Goal: Information Seeking & Learning: Learn about a topic

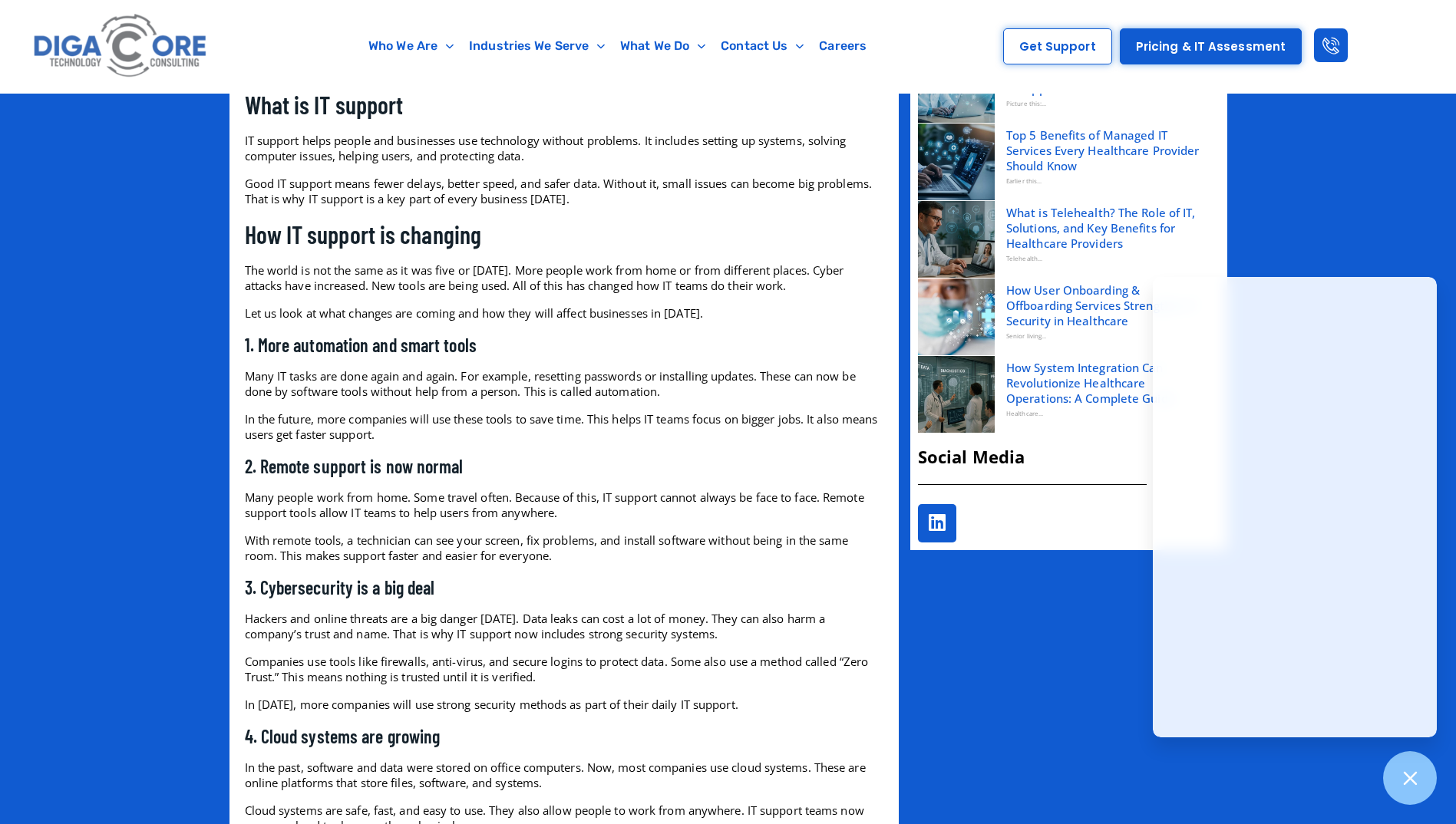
scroll to position [844, 0]
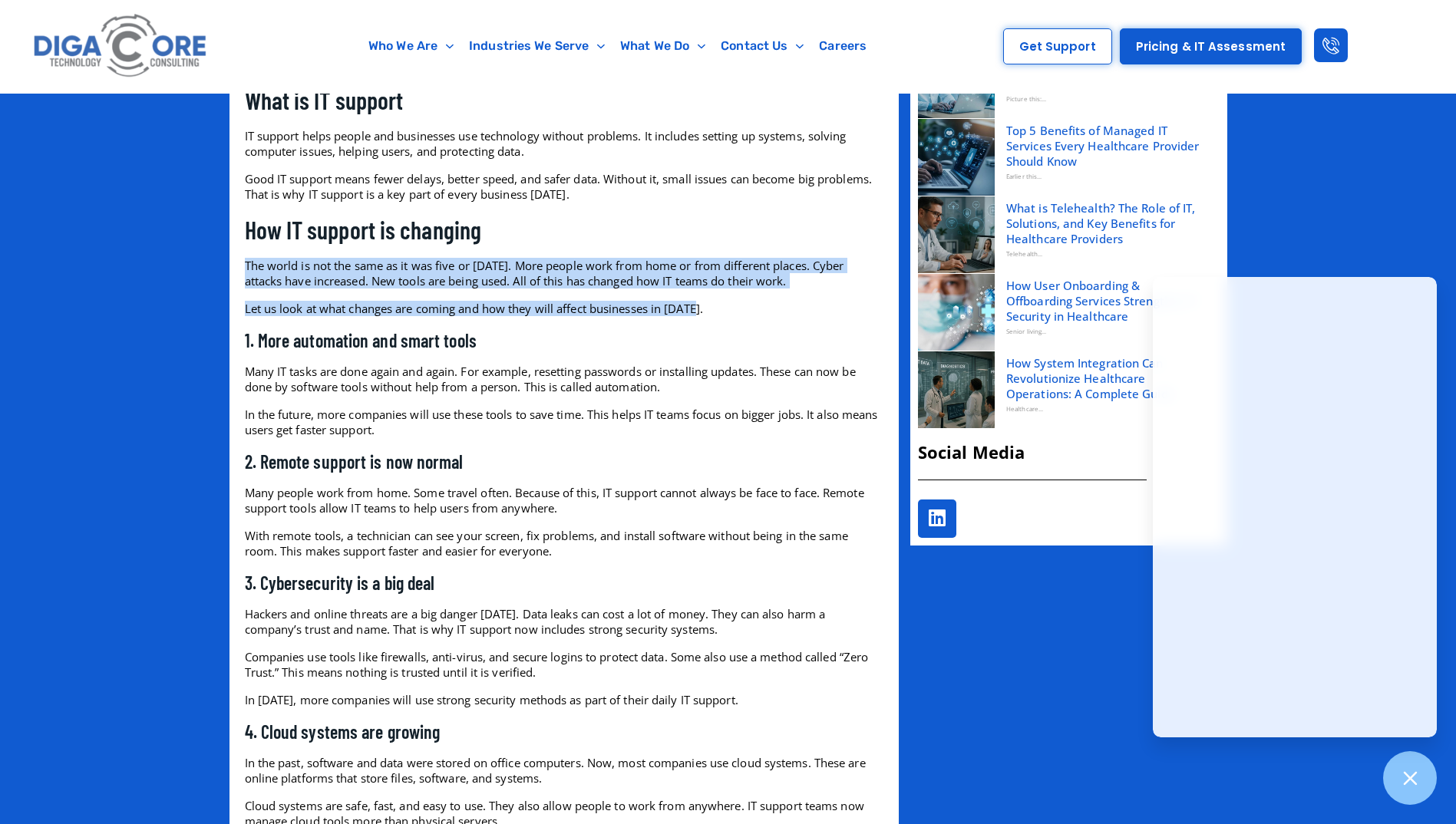
drag, startPoint x: 717, startPoint y: 308, endPoint x: 240, endPoint y: 268, distance: 478.7
click at [240, 268] on div "Technology changes fast. The way businesses manage their IT support is also cha…" at bounding box center [564, 711] width 654 height 2114
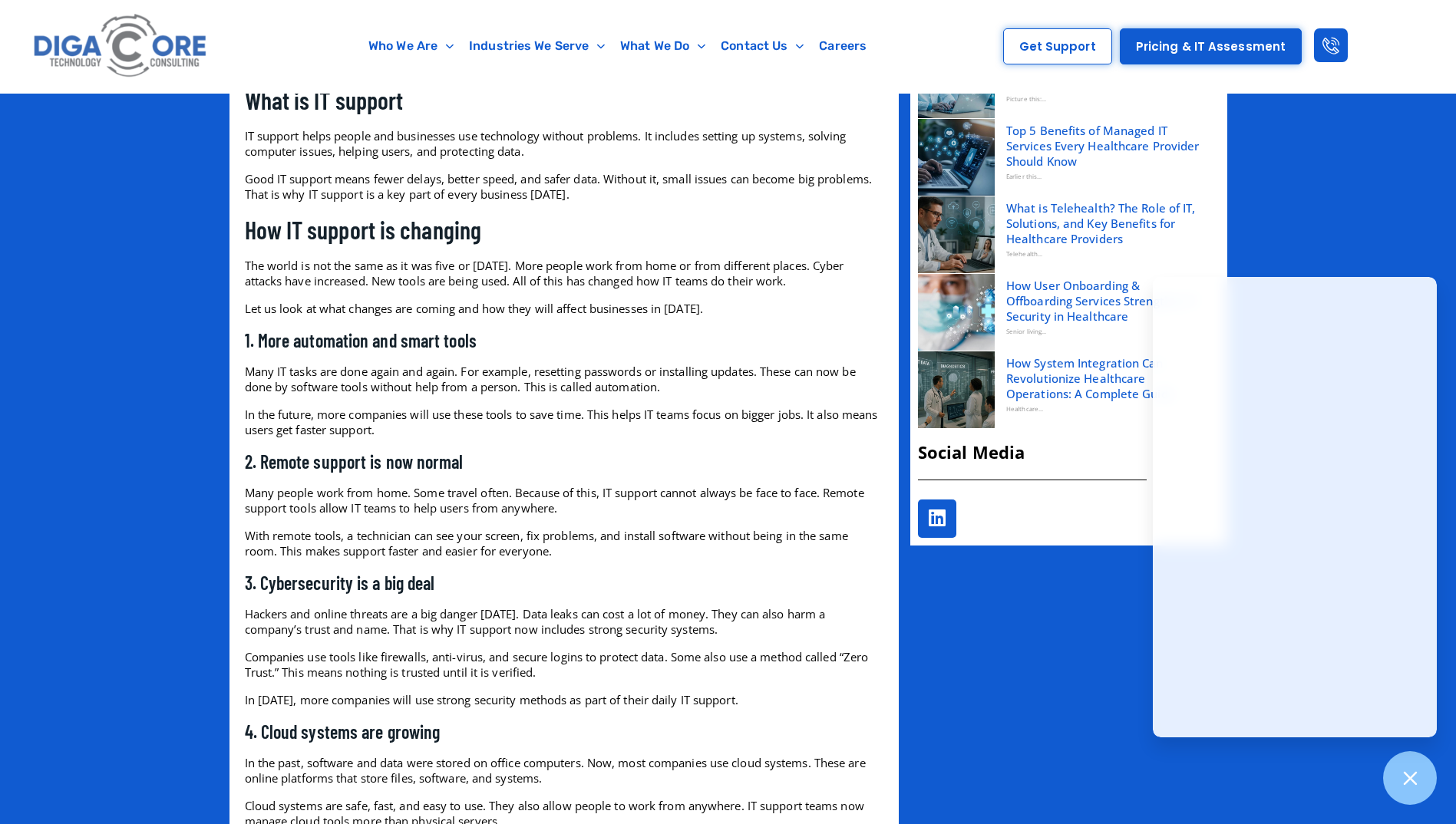
click at [452, 423] on p "In the future, more companies will use these tools to save time. This helps IT …" at bounding box center [564, 421] width 638 height 30
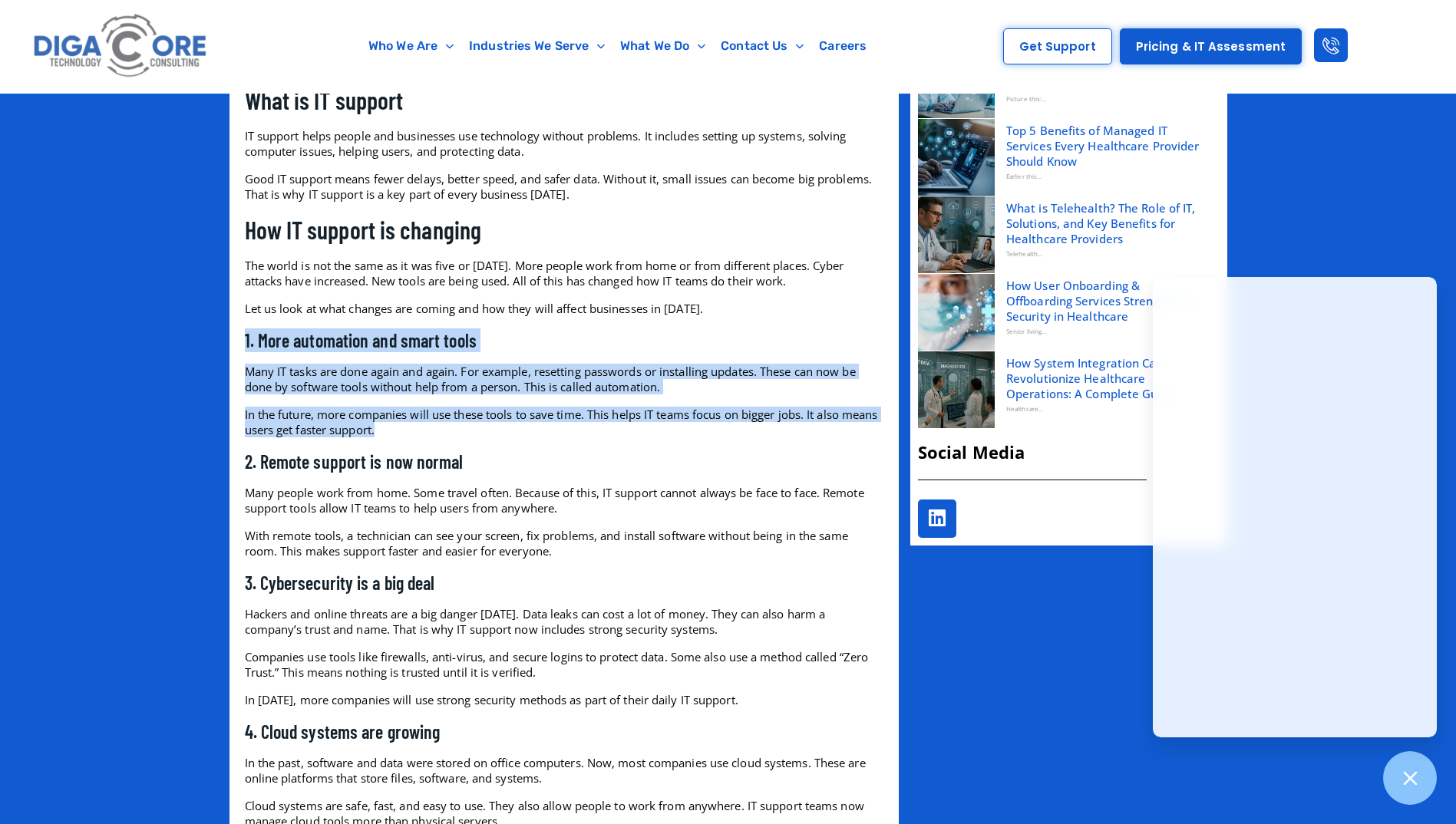
drag, startPoint x: 455, startPoint y: 426, endPoint x: 239, endPoint y: 338, distance: 233.2
click at [239, 338] on div "Technology changes fast. The way businesses manage their IT support is also cha…" at bounding box center [564, 711] width 654 height 2114
click at [473, 428] on p "In the future, more companies will use these tools to save time. This helps IT …" at bounding box center [564, 421] width 638 height 30
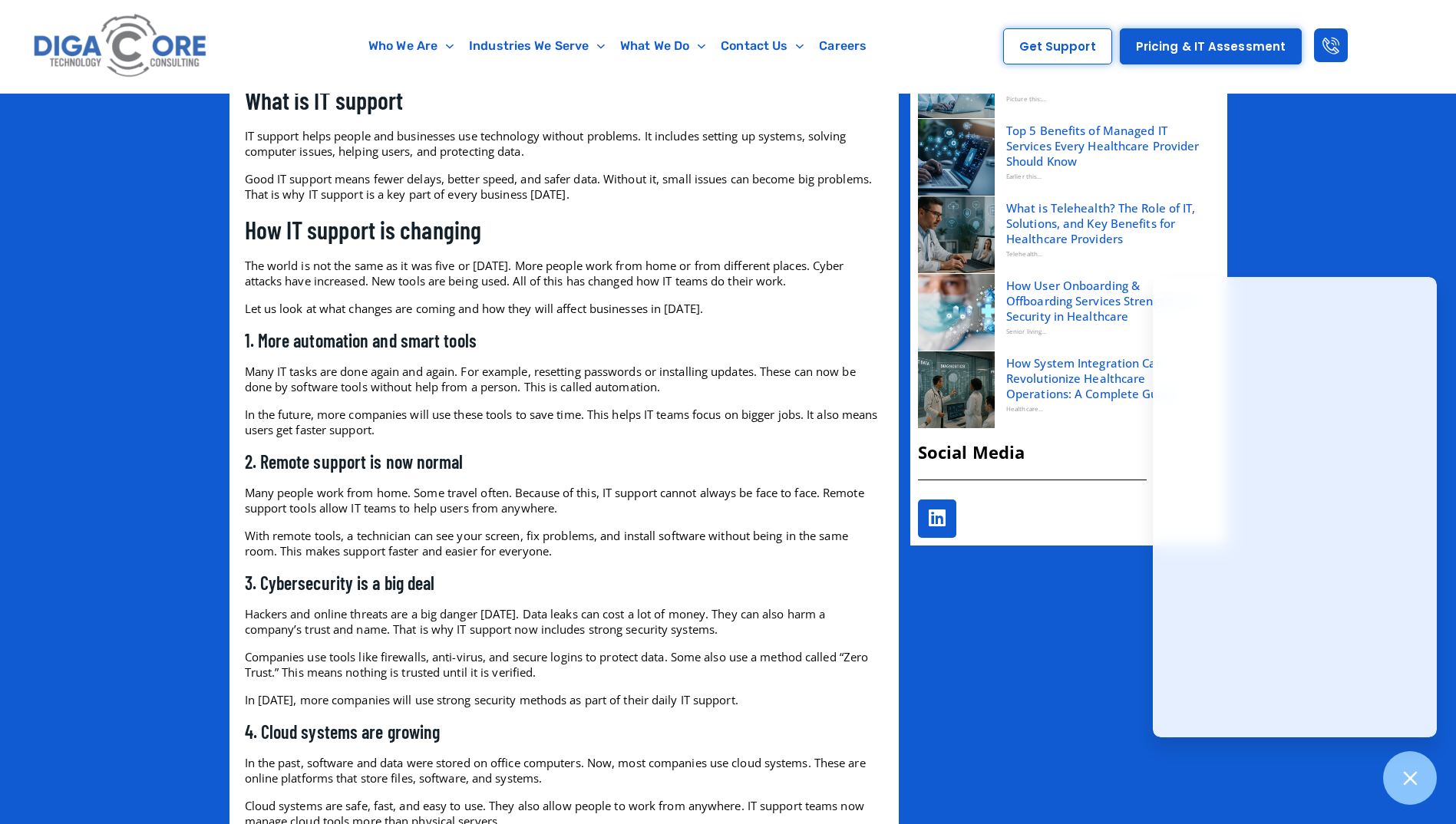
drag, startPoint x: 473, startPoint y: 428, endPoint x: 461, endPoint y: 429, distance: 12.0
click at [461, 429] on p "In the future, more companies will use these tools to save time. This helps IT …" at bounding box center [564, 421] width 638 height 30
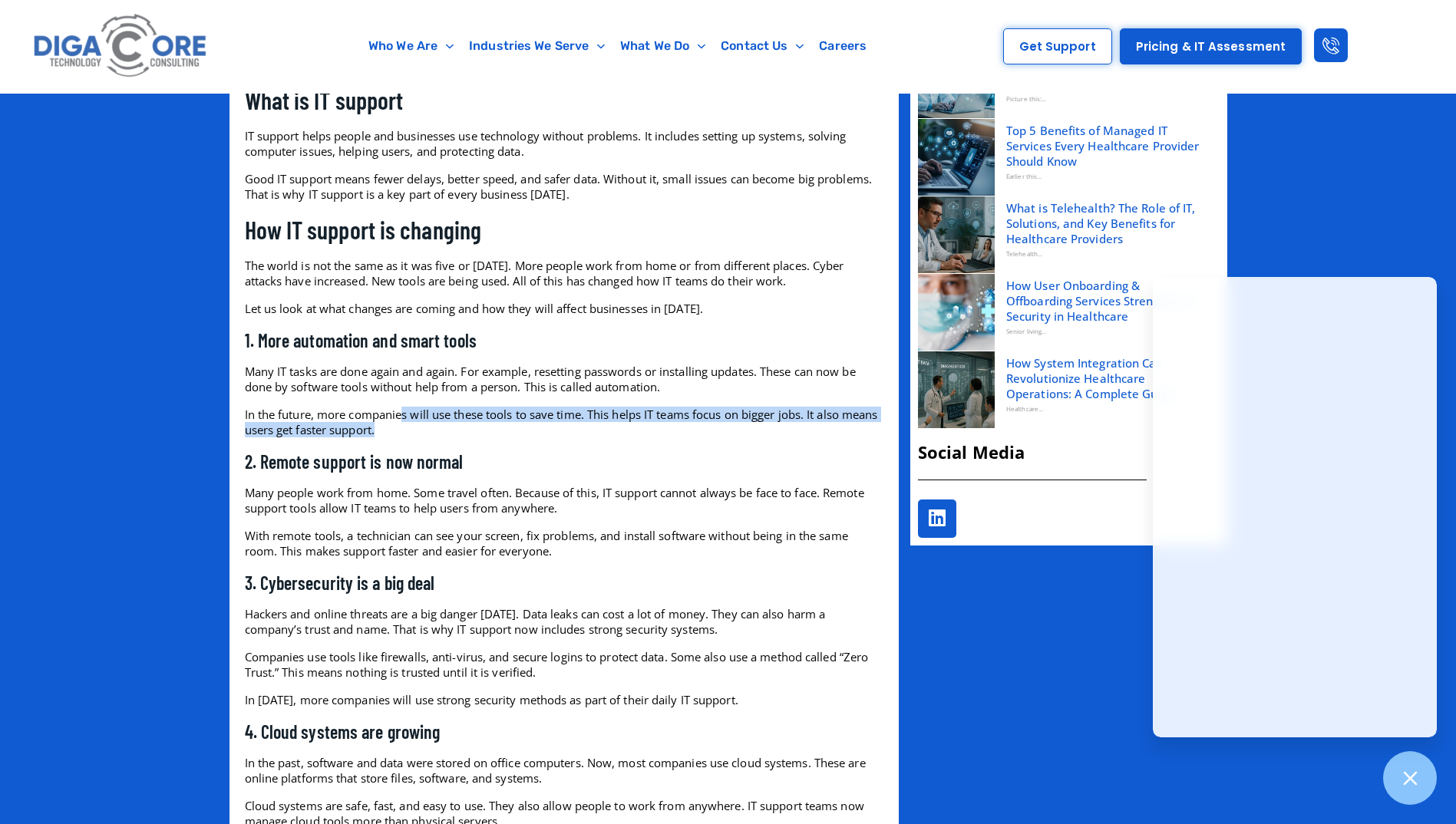
drag, startPoint x: 461, startPoint y: 429, endPoint x: 403, endPoint y: 406, distance: 62.4
click at [403, 406] on p "In the future, more companies will use these tools to save time. This helps IT …" at bounding box center [564, 421] width 638 height 30
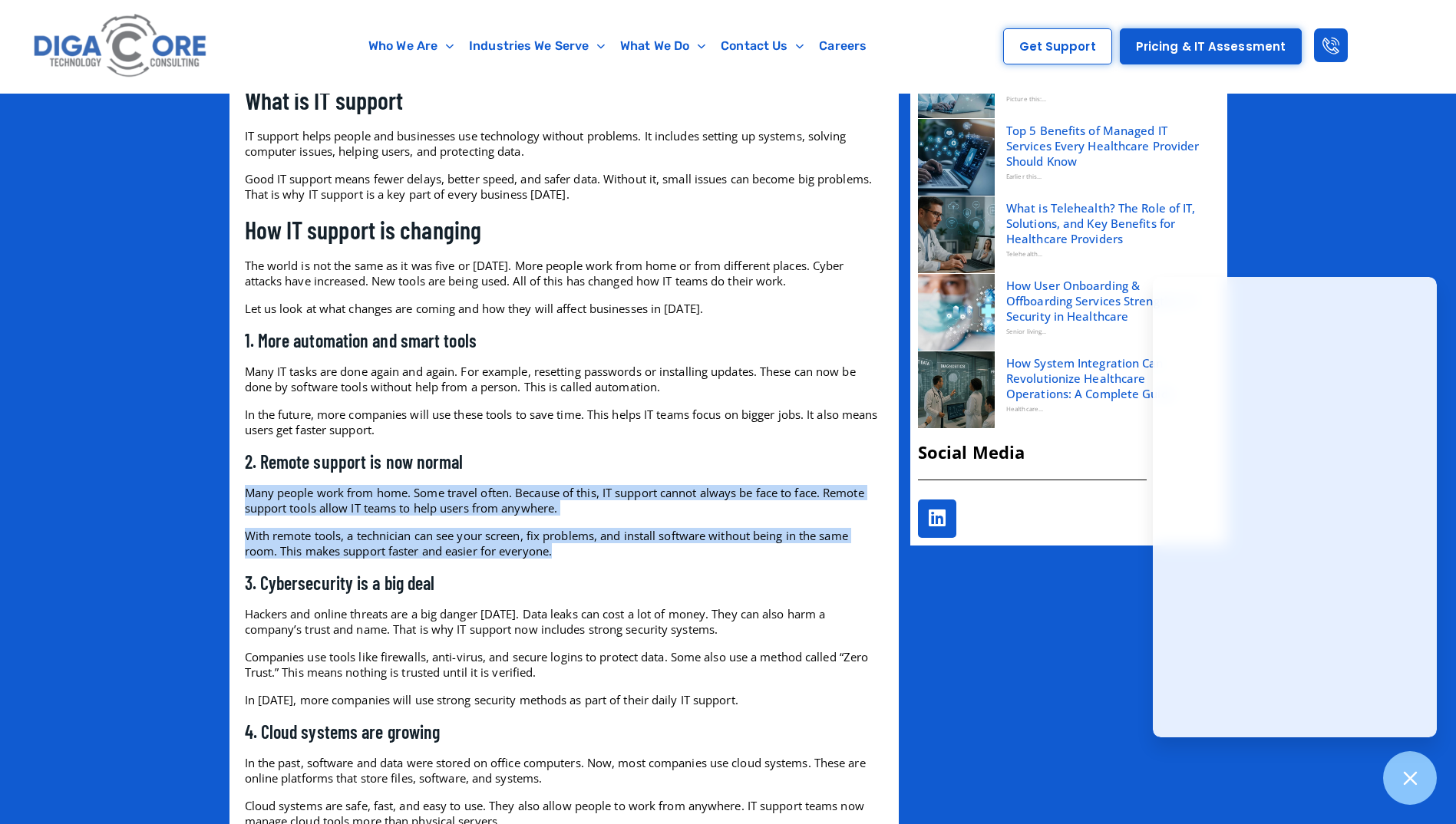
drag, startPoint x: 570, startPoint y: 548, endPoint x: 223, endPoint y: 490, distance: 351.8
click at [223, 490] on div "Technology changes fast. The way businesses manage their IT support is also cha…" at bounding box center [728, 711] width 1456 height 2221
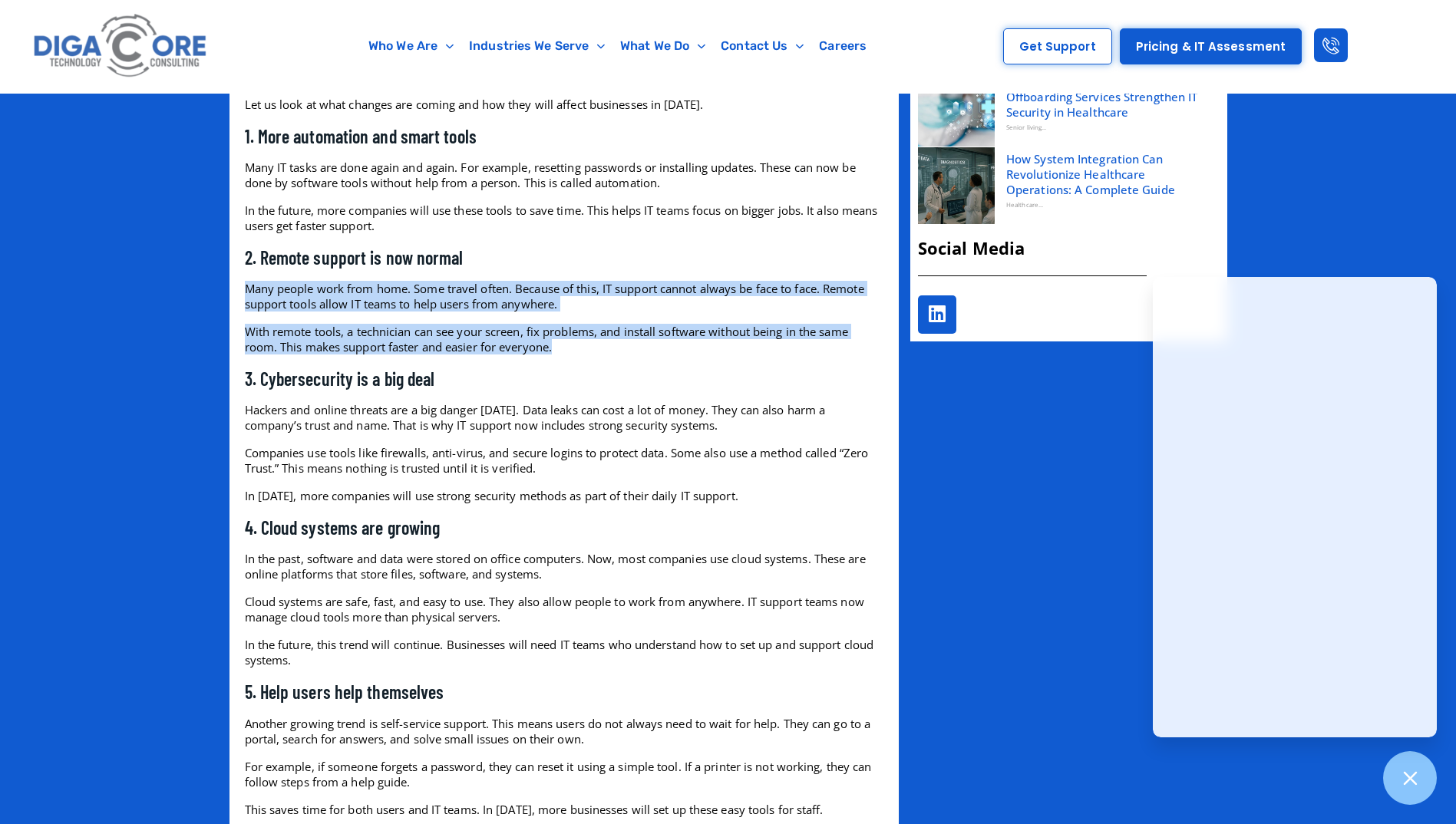
scroll to position [1074, 0]
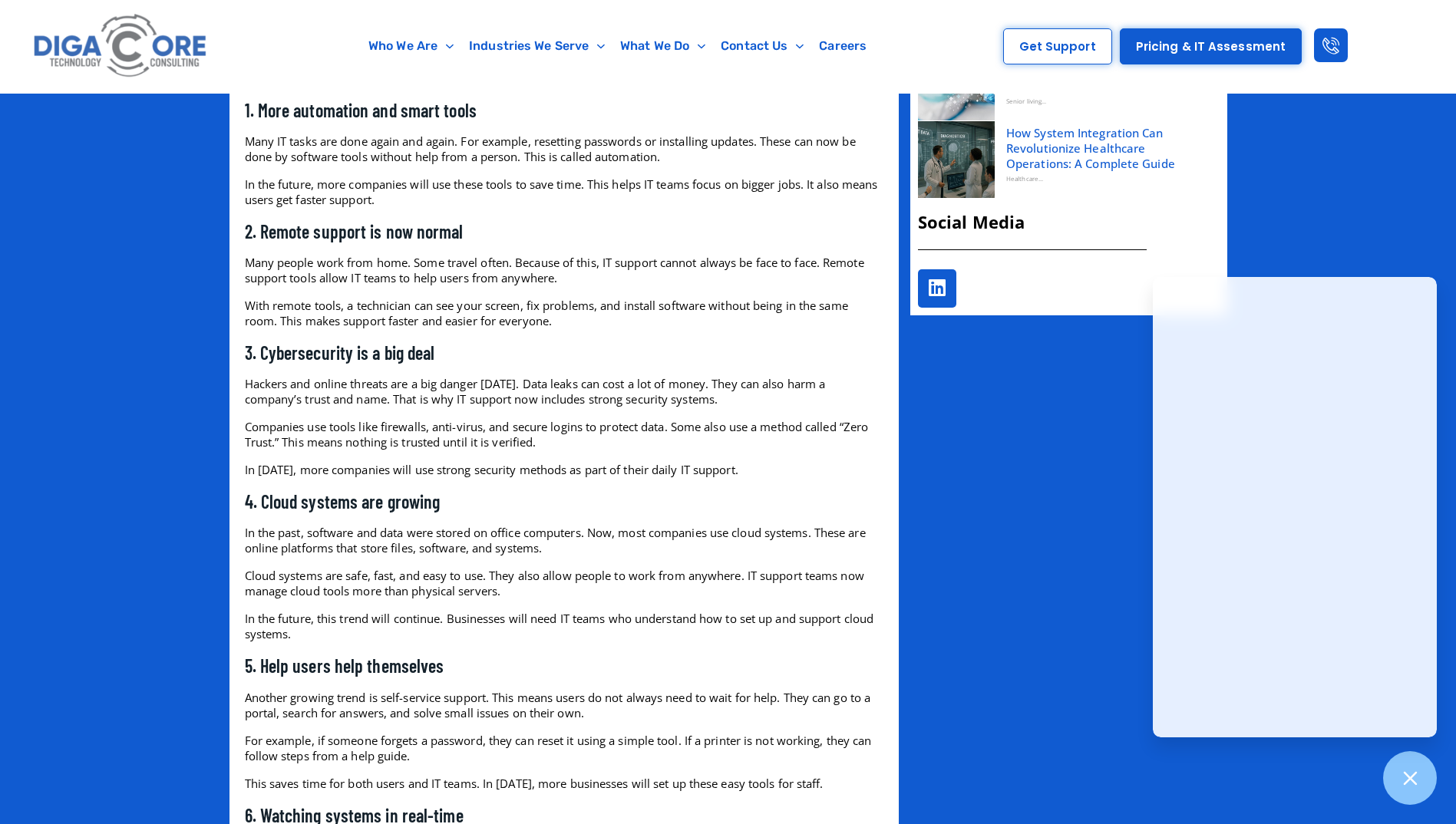
drag, startPoint x: 745, startPoint y: 464, endPoint x: 727, endPoint y: 467, distance: 18.2
click at [727, 467] on p "In [DATE], more companies will use strong security methods as part of their dai…" at bounding box center [564, 470] width 638 height 16
drag, startPoint x: 333, startPoint y: 618, endPoint x: 323, endPoint y: 610, distance: 12.8
click at [323, 610] on div "Technology changes fast. The way businesses manage their IT support is also cha…" at bounding box center [564, 489] width 638 height 2084
drag, startPoint x: 323, startPoint y: 610, endPoint x: 492, endPoint y: 497, distance: 203.3
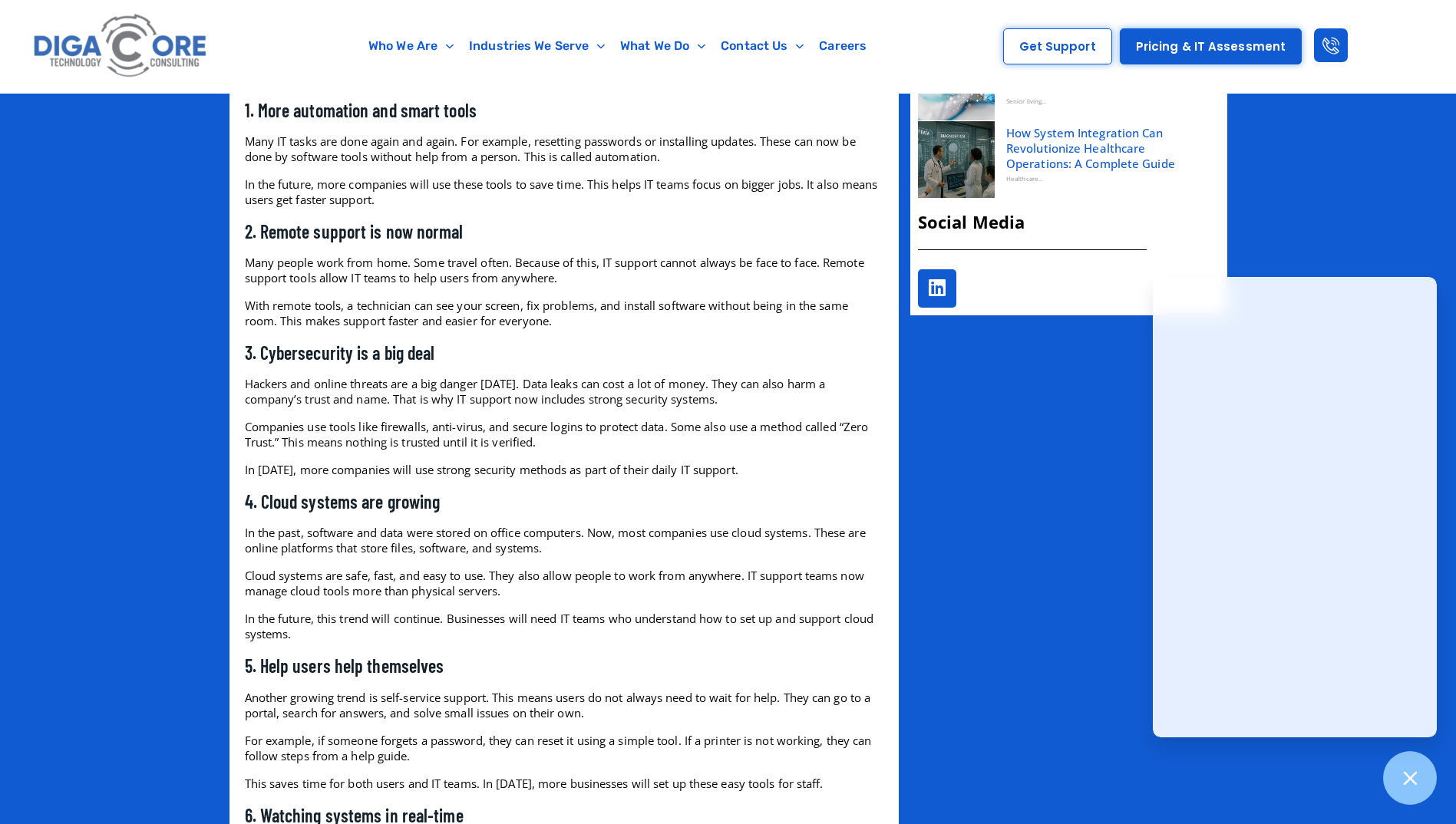
click at [492, 497] on h3 "4. Cloud systems are growing" at bounding box center [564, 501] width 638 height 24
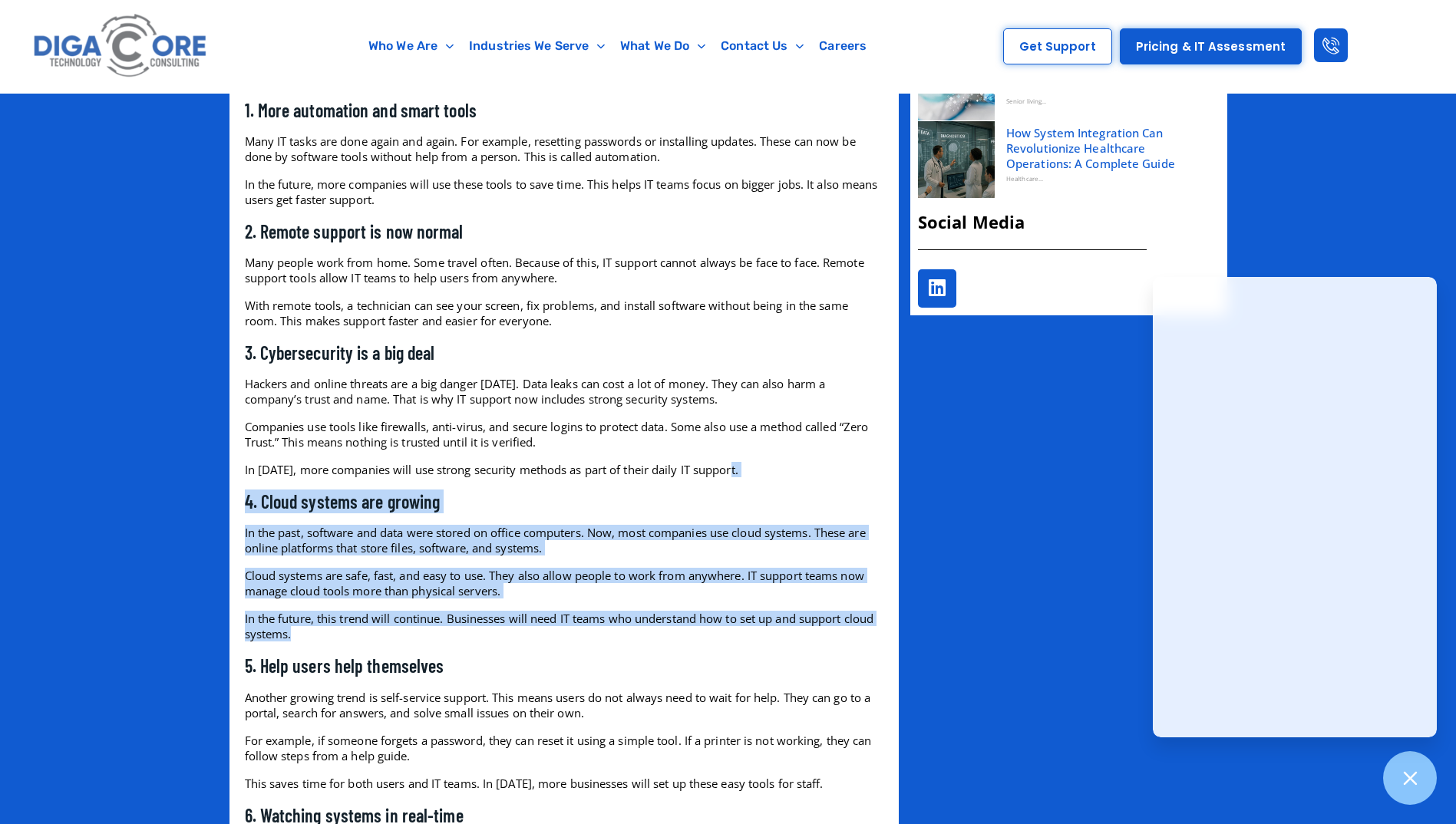
drag, startPoint x: 755, startPoint y: 466, endPoint x: 299, endPoint y: 636, distance: 486.7
click at [299, 636] on div "Technology changes fast. The way businesses manage their IT support is also cha…" at bounding box center [564, 489] width 638 height 2084
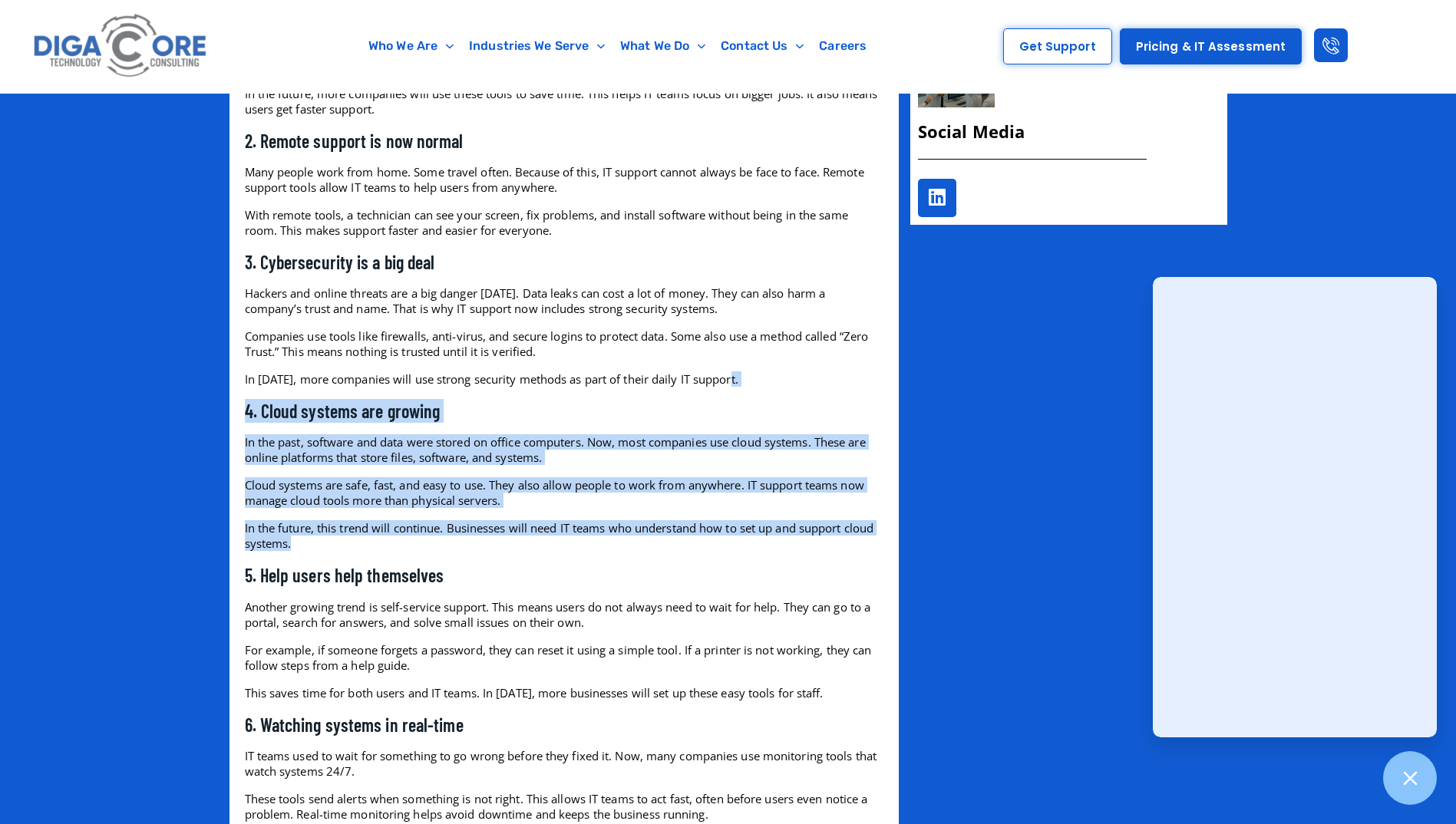
scroll to position [1381, 0]
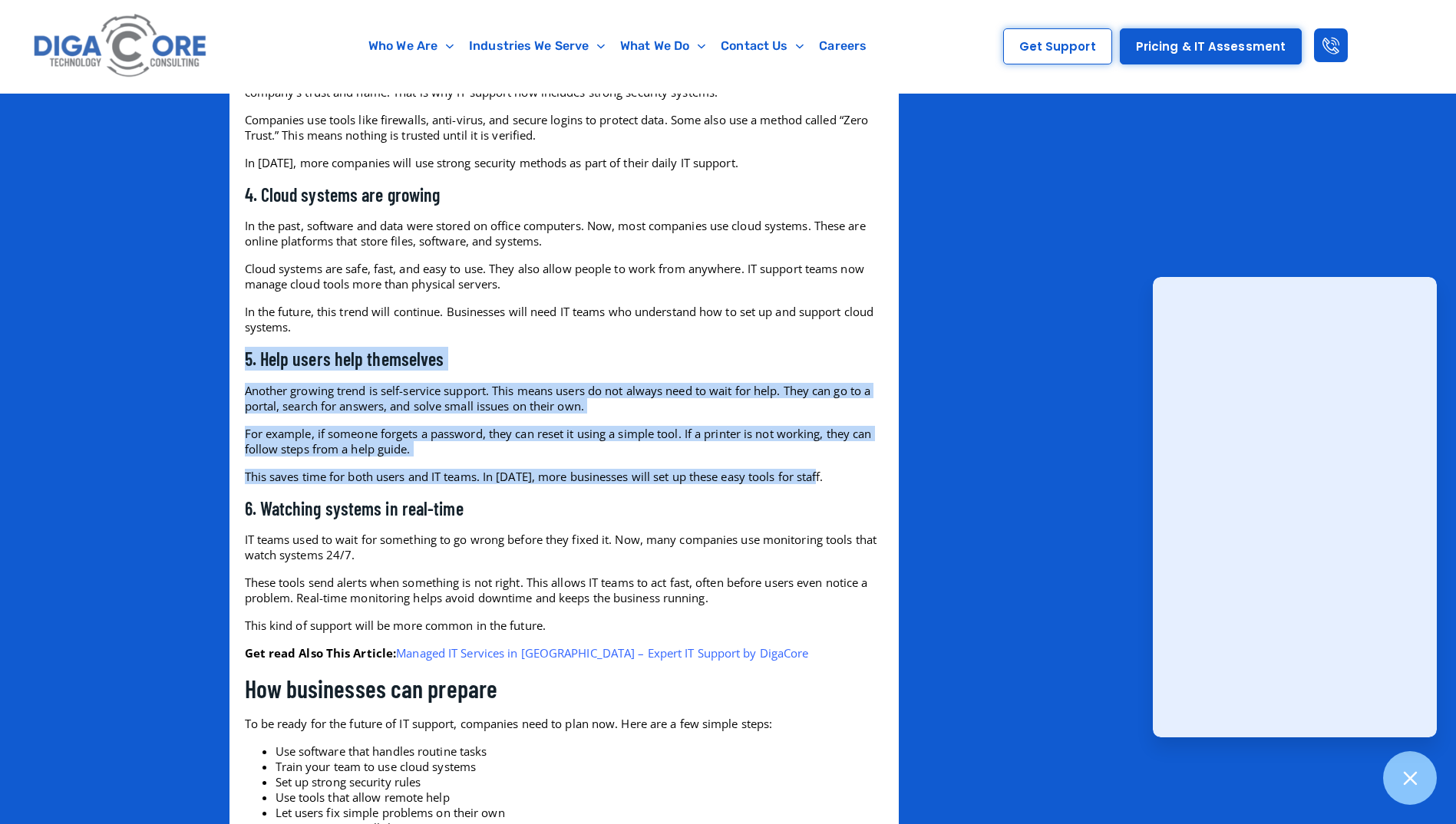
drag, startPoint x: 819, startPoint y: 480, endPoint x: 235, endPoint y: 365, distance: 595.2
click at [235, 365] on div "Technology changes fast. The way businesses manage their IT support is also cha…" at bounding box center [564, 173] width 669 height 2129
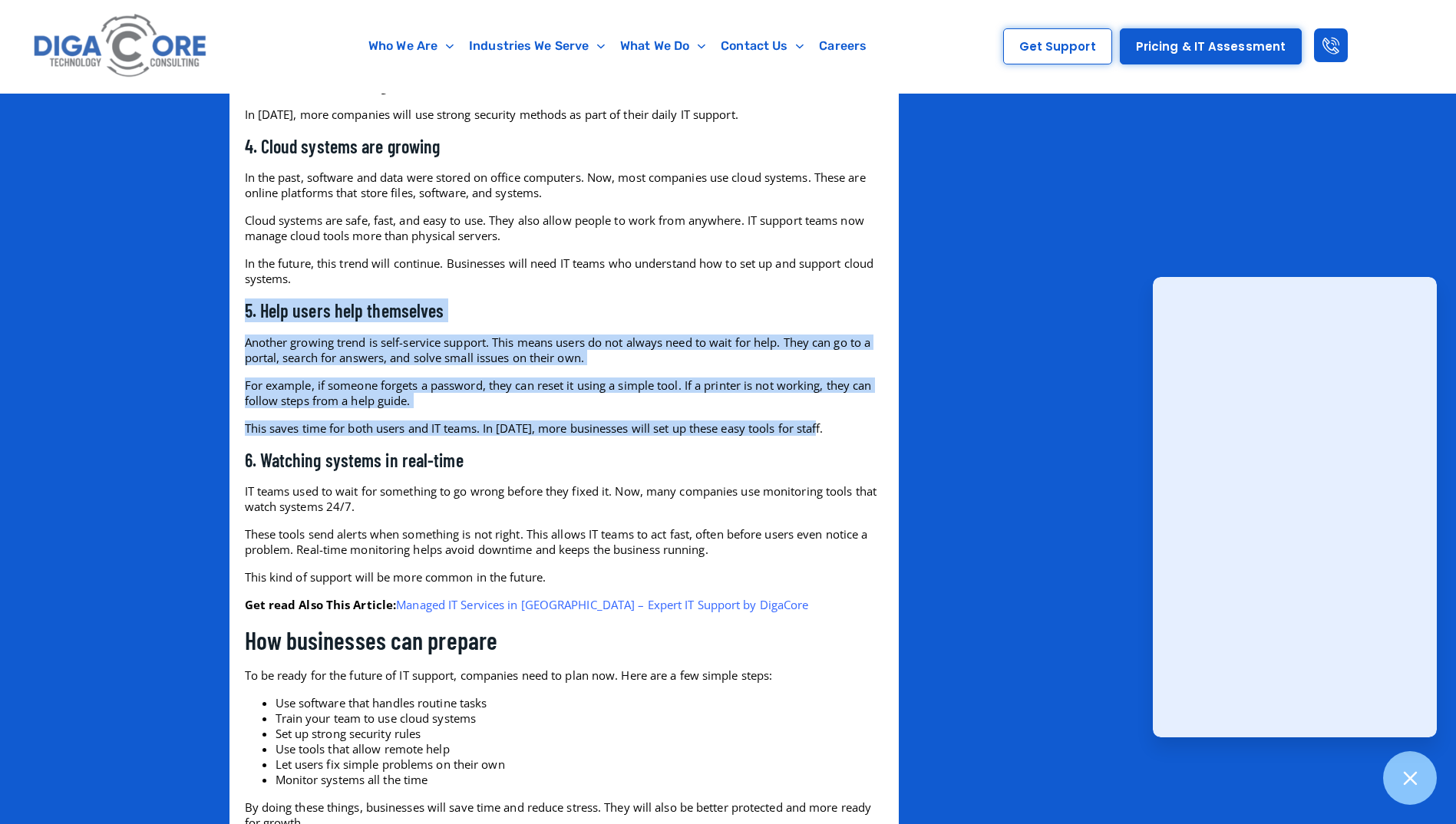
scroll to position [1611, 0]
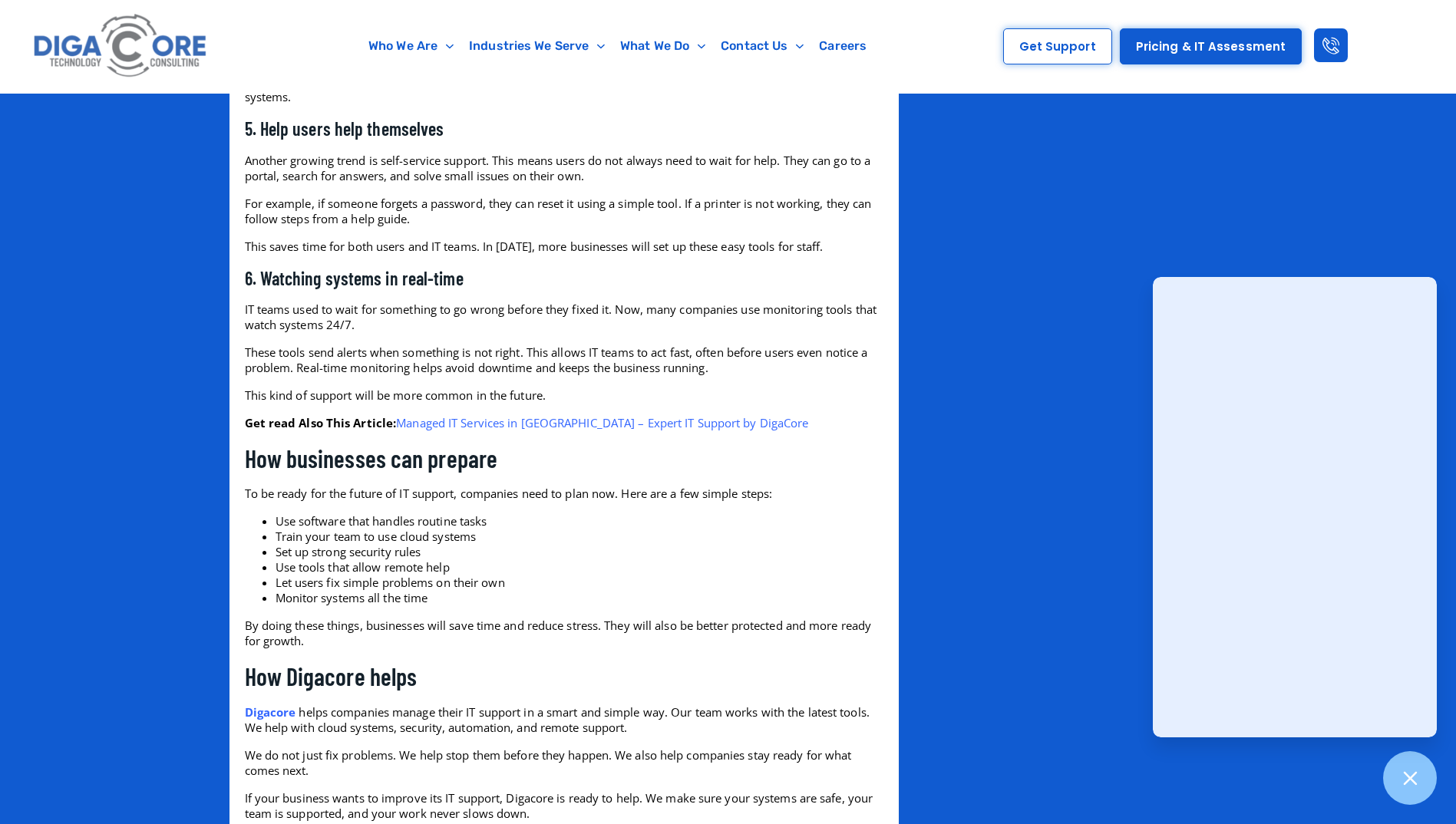
click at [749, 424] on p "Get read Also This Article: Managed IT Services in [GEOGRAPHIC_DATA] – Expert I…" at bounding box center [564, 423] width 638 height 16
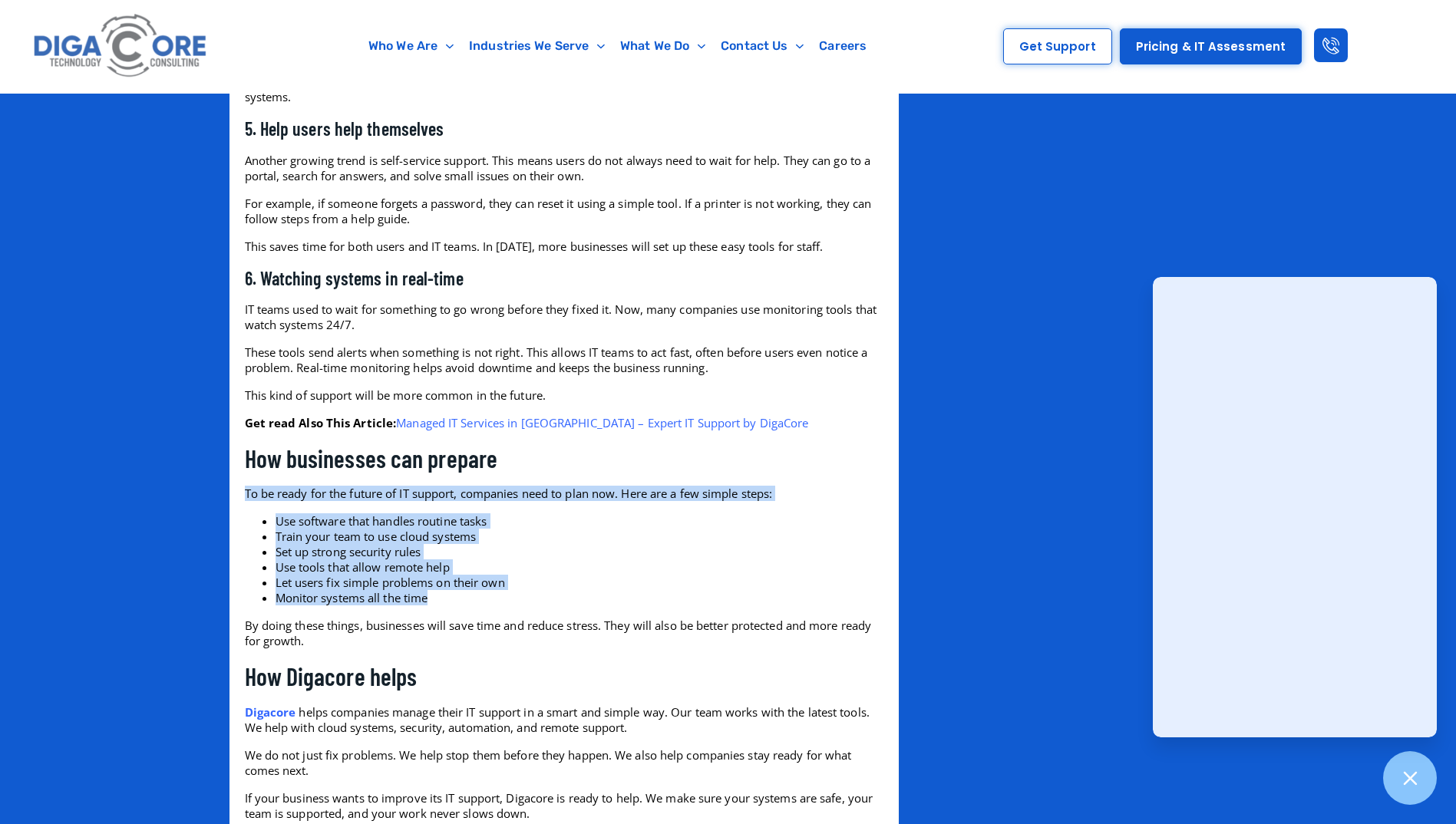
drag, startPoint x: 518, startPoint y: 603, endPoint x: 208, endPoint y: 489, distance: 330.3
drag, startPoint x: 208, startPoint y: 489, endPoint x: 398, endPoint y: 575, distance: 208.6
click at [398, 575] on li "Let users fix simple problems on their own" at bounding box center [579, 582] width 608 height 16
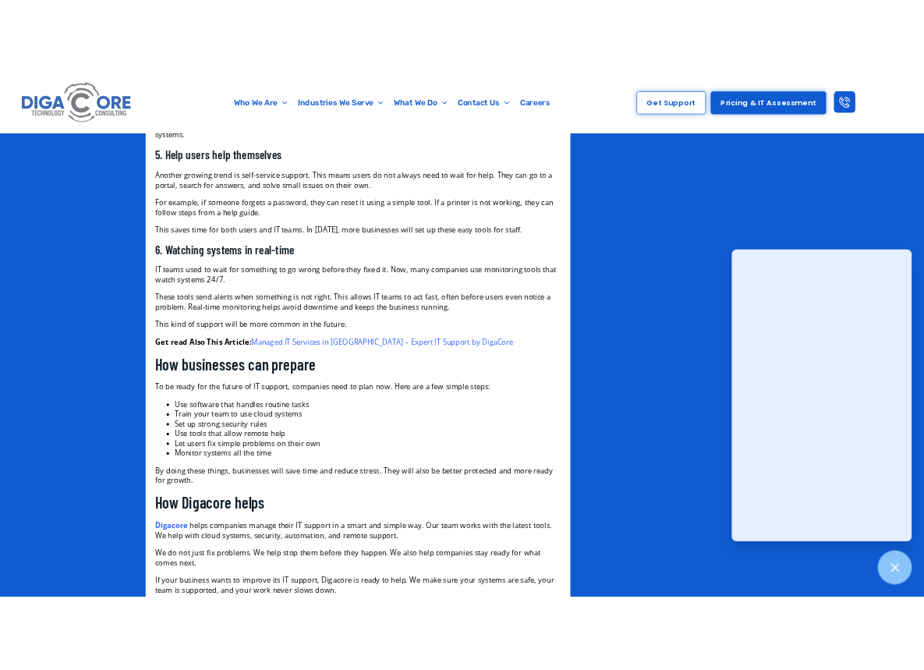
scroll to position [1694, 0]
